Goal: Find specific page/section: Find specific page/section

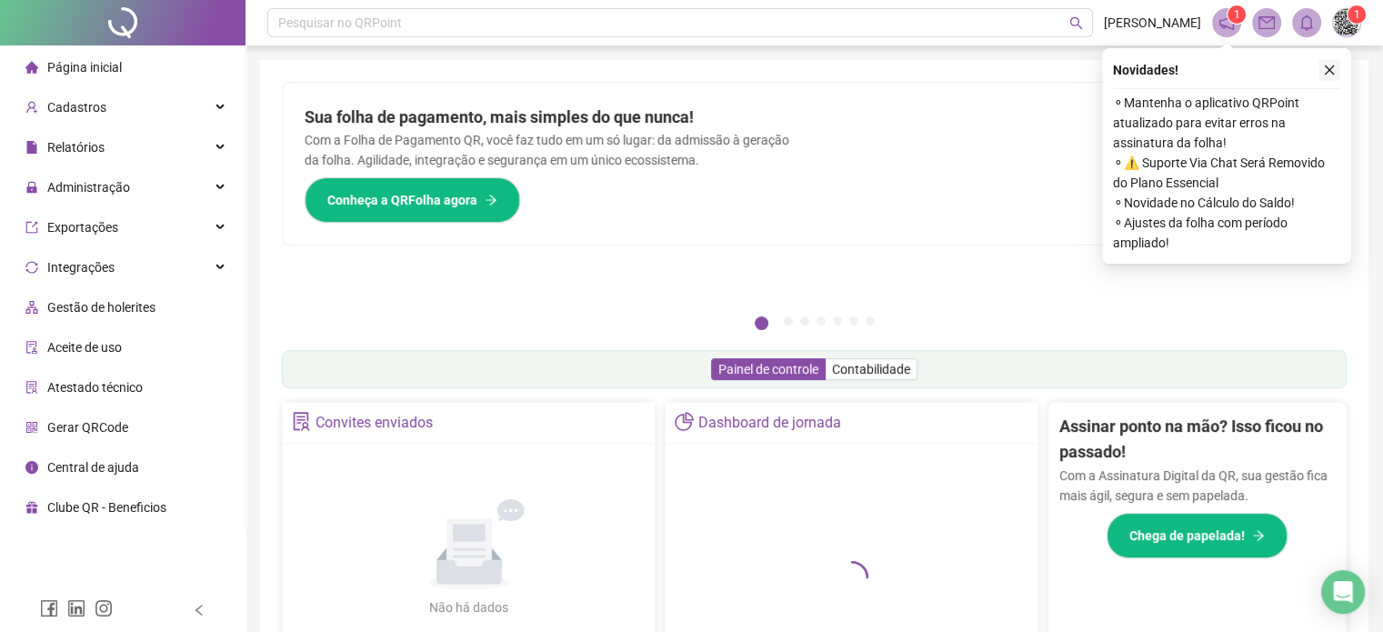
click at [1335, 75] on button "button" at bounding box center [1329, 70] width 22 height 22
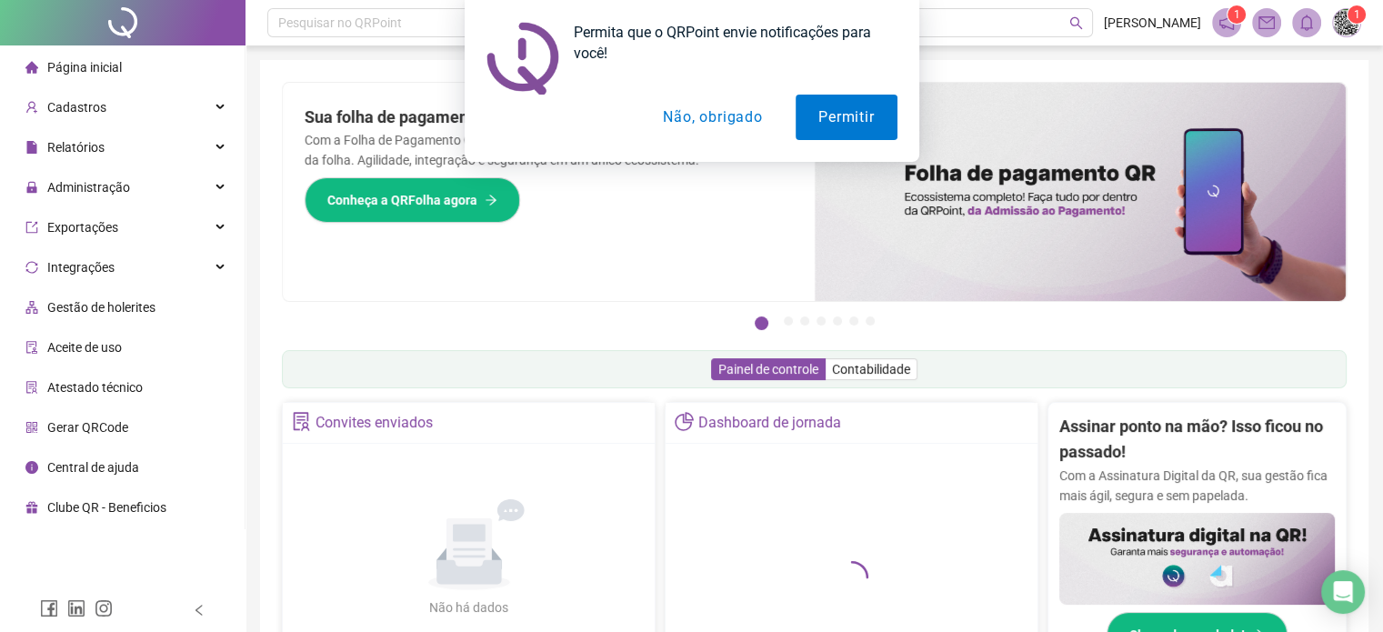
click at [714, 121] on button "Não, obrigado" at bounding box center [712, 117] width 145 height 45
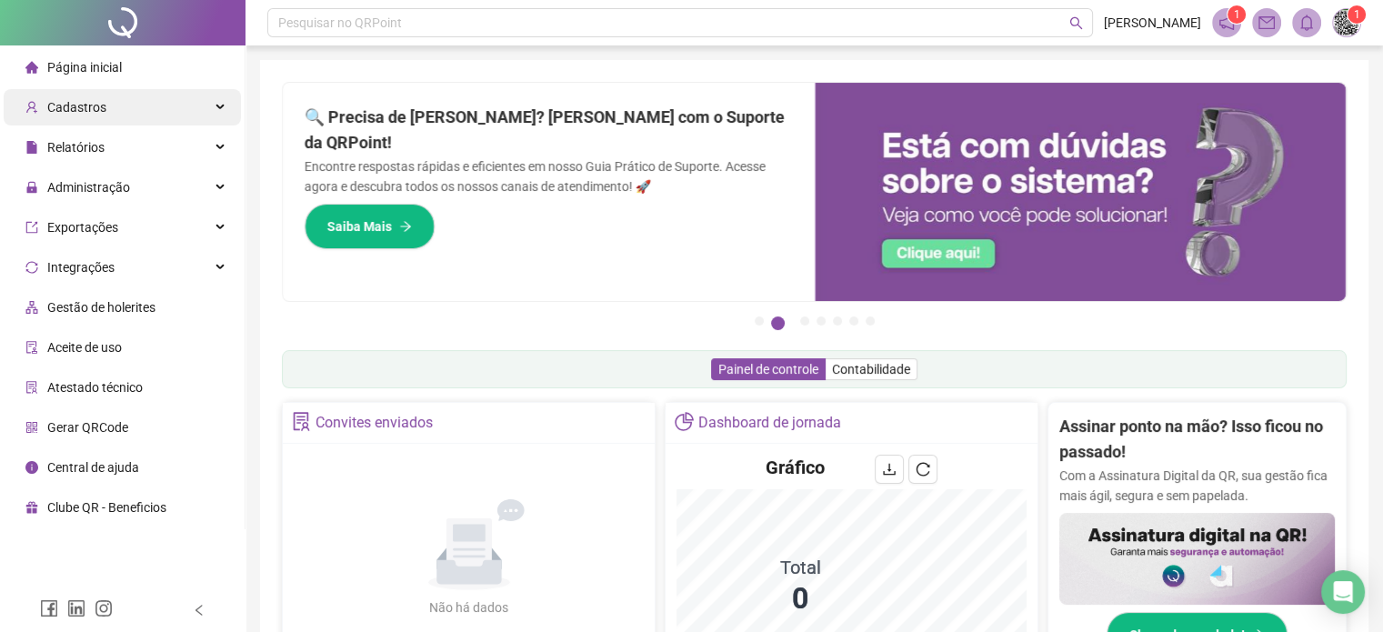
click at [98, 113] on span "Cadastros" at bounding box center [76, 107] width 59 height 15
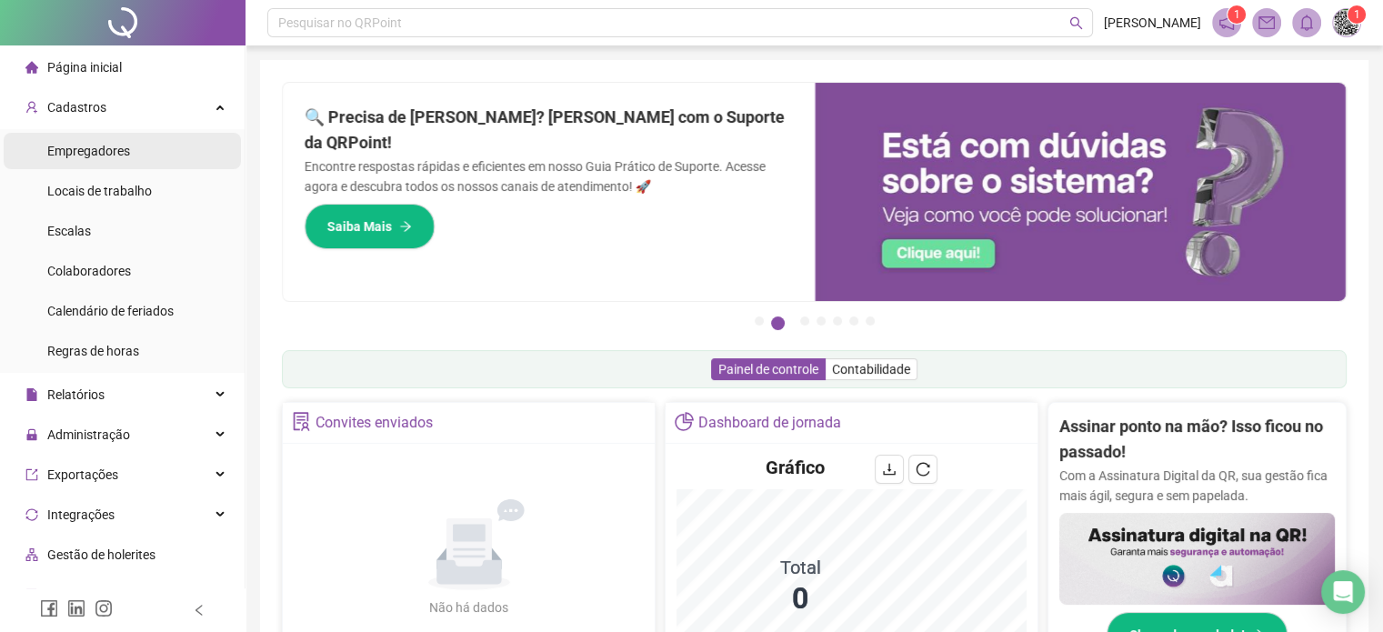
click at [123, 155] on span "Empregadores" at bounding box center [88, 151] width 83 height 15
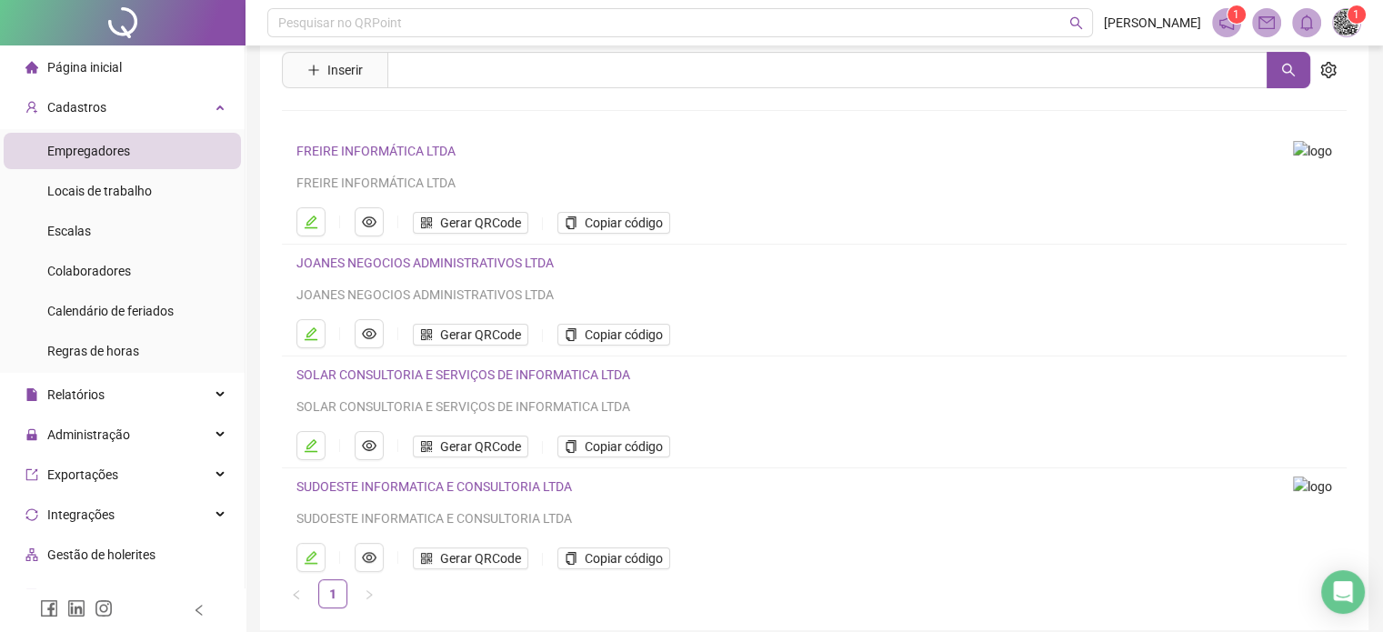
scroll to position [91, 0]
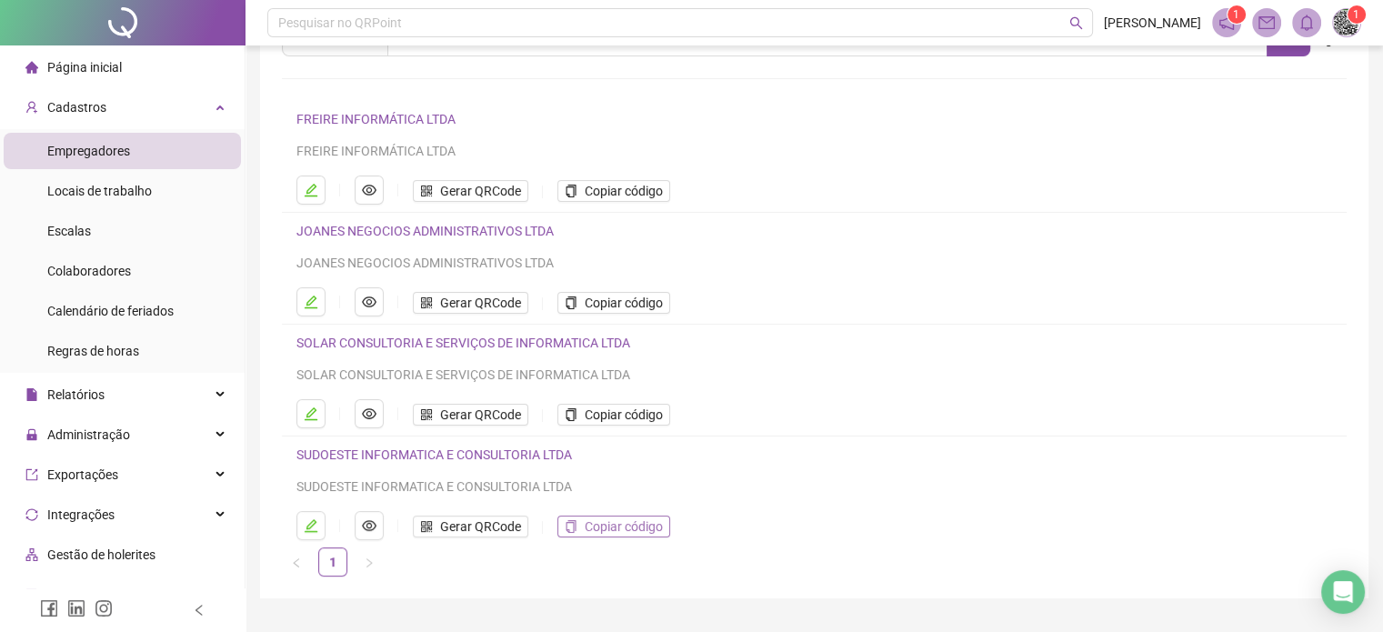
click at [629, 526] on span "Copiar código" at bounding box center [624, 526] width 78 height 20
click at [90, 272] on span "Colaboradores" at bounding box center [89, 271] width 84 height 15
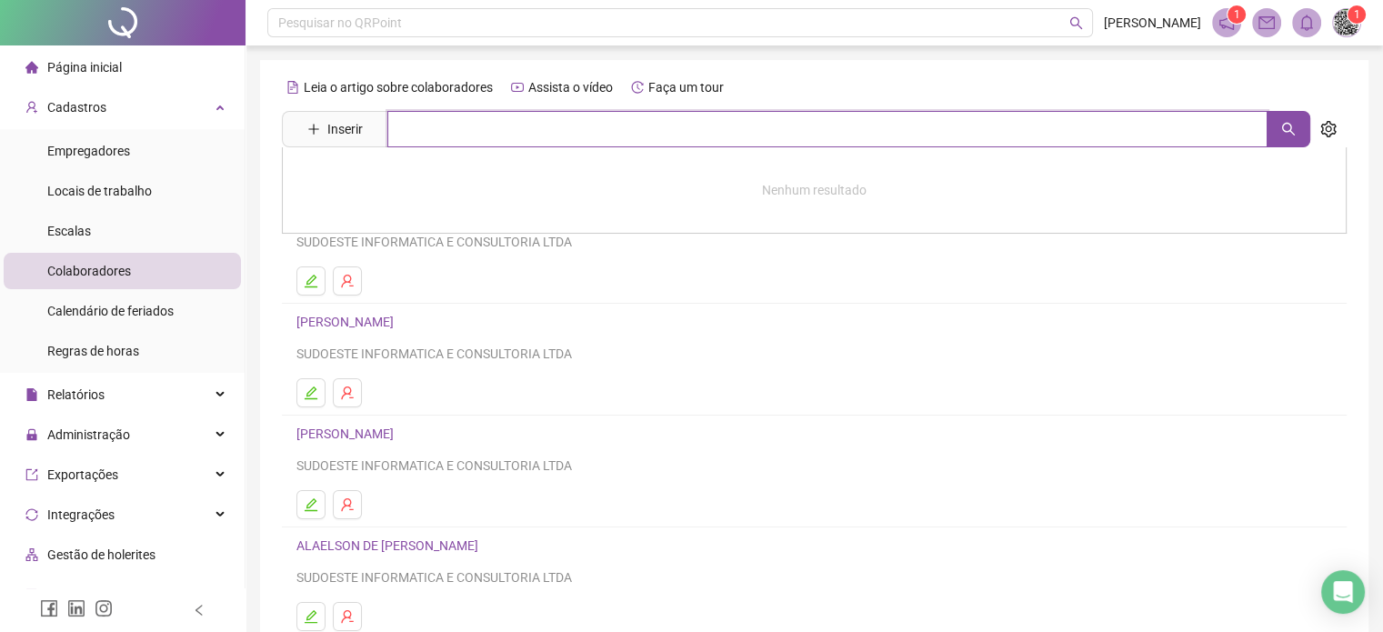
drag, startPoint x: 473, startPoint y: 130, endPoint x: 468, endPoint y: 138, distance: 9.4
click at [468, 138] on input "text" at bounding box center [827, 129] width 880 height 36
type input "****"
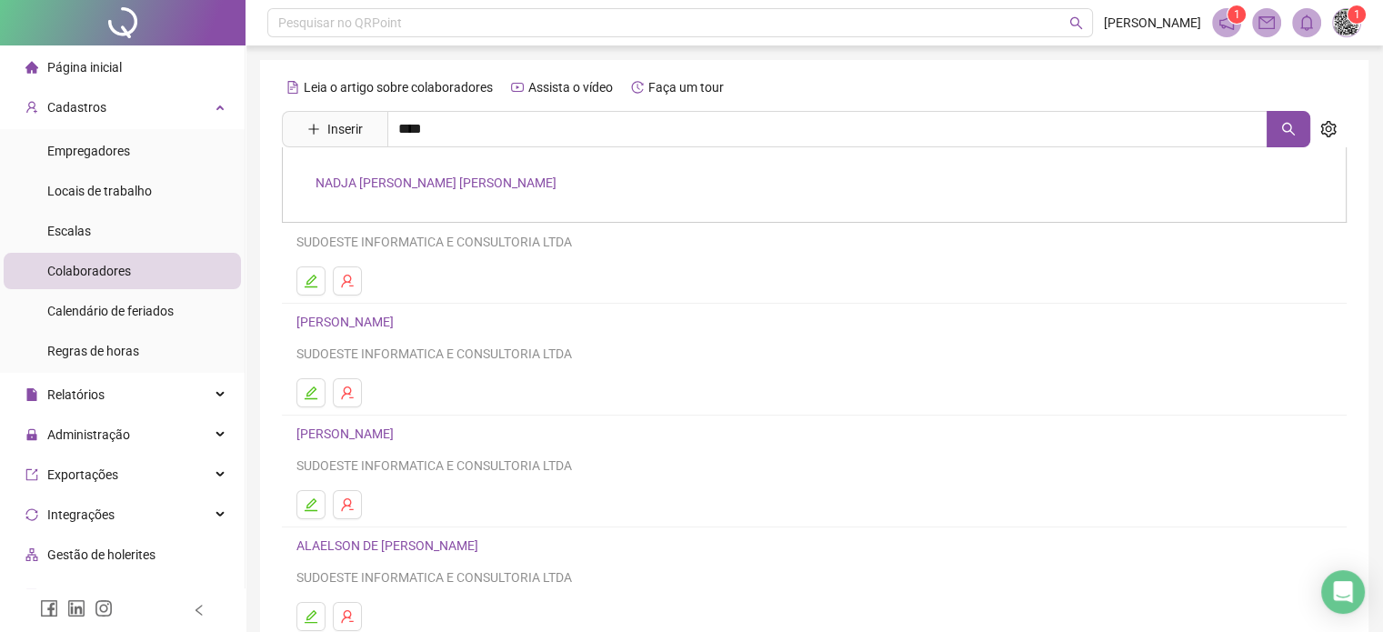
click at [425, 188] on link "NADJA [PERSON_NAME] [PERSON_NAME]" at bounding box center [435, 182] width 241 height 15
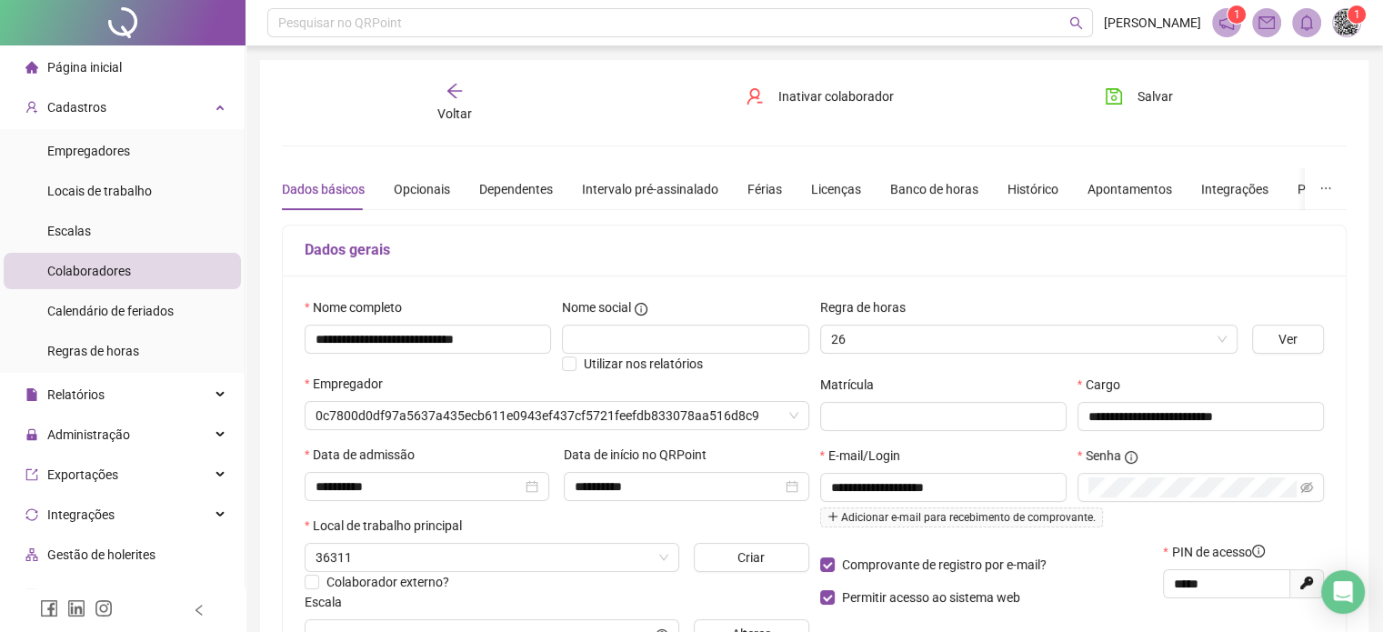
type input "**********"
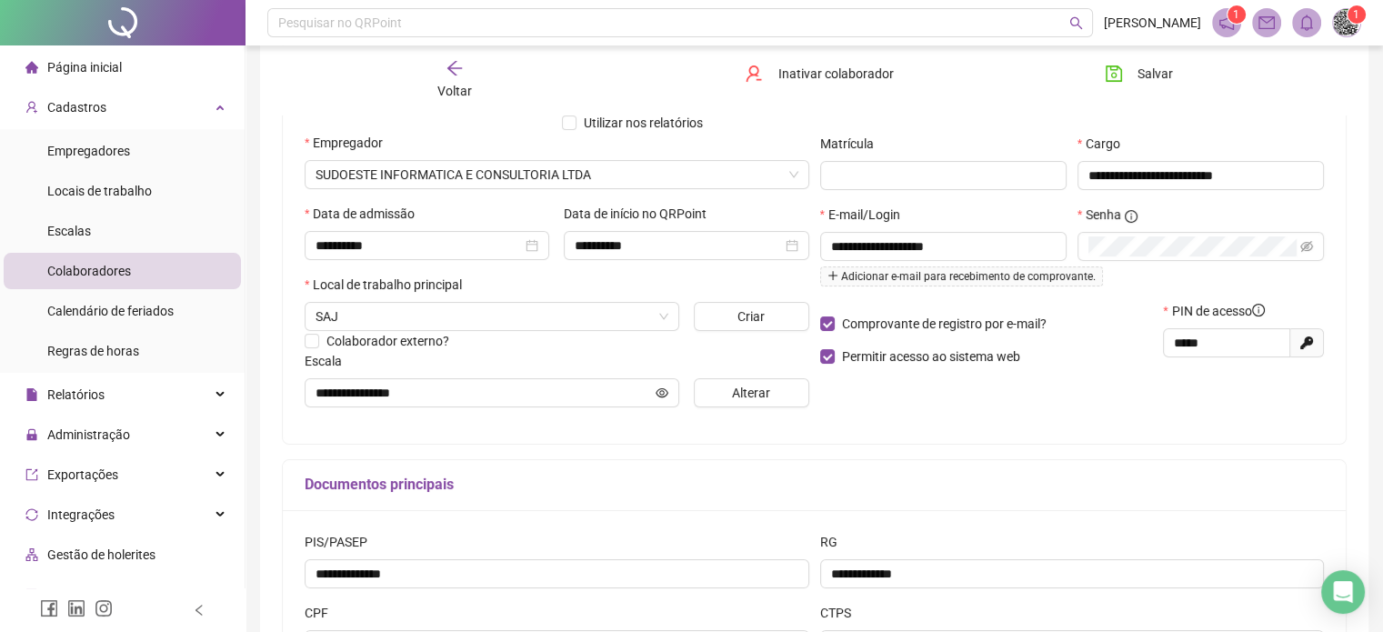
scroll to position [273, 0]
